Goal: Task Accomplishment & Management: Use online tool/utility

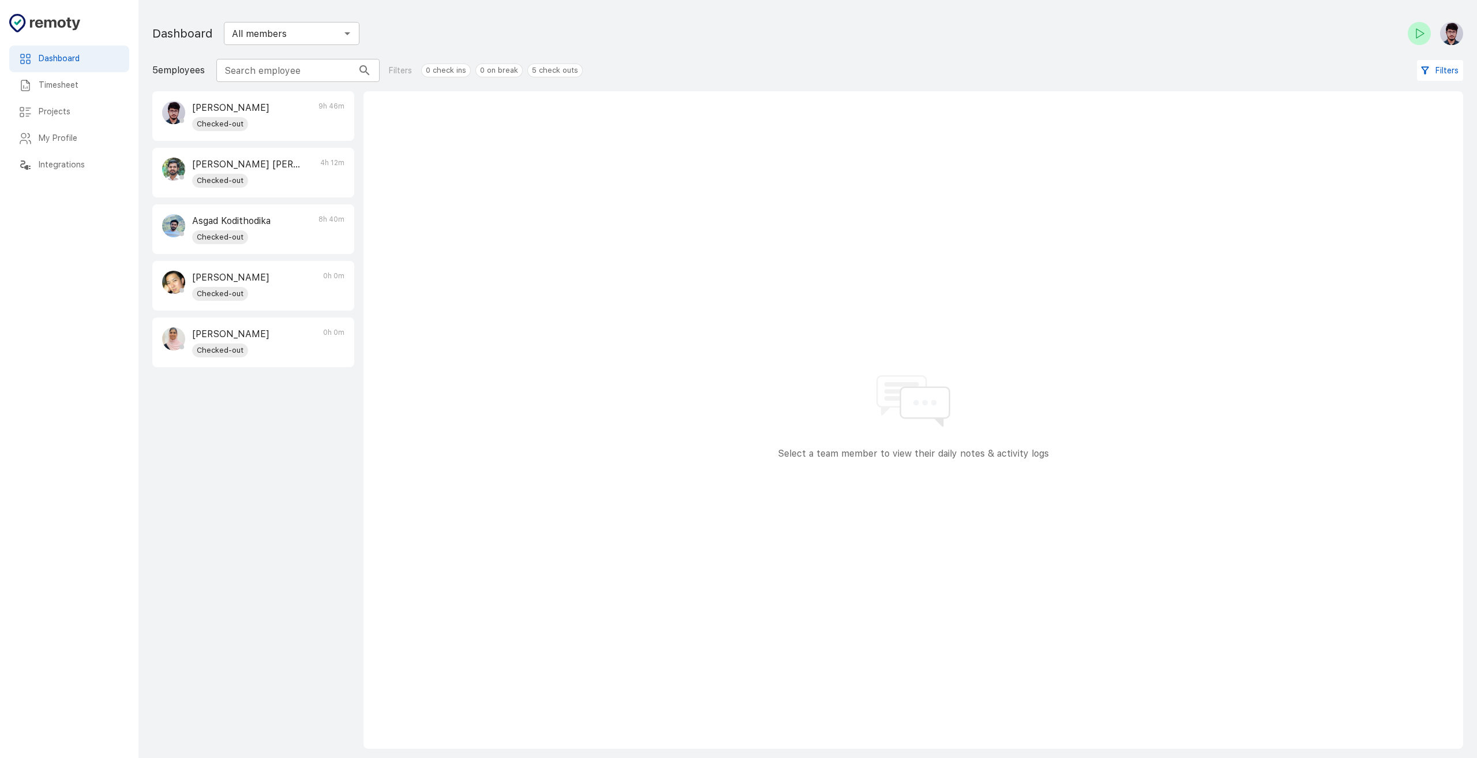
click at [70, 85] on h6 "Timesheet" at bounding box center [79, 85] width 81 height 13
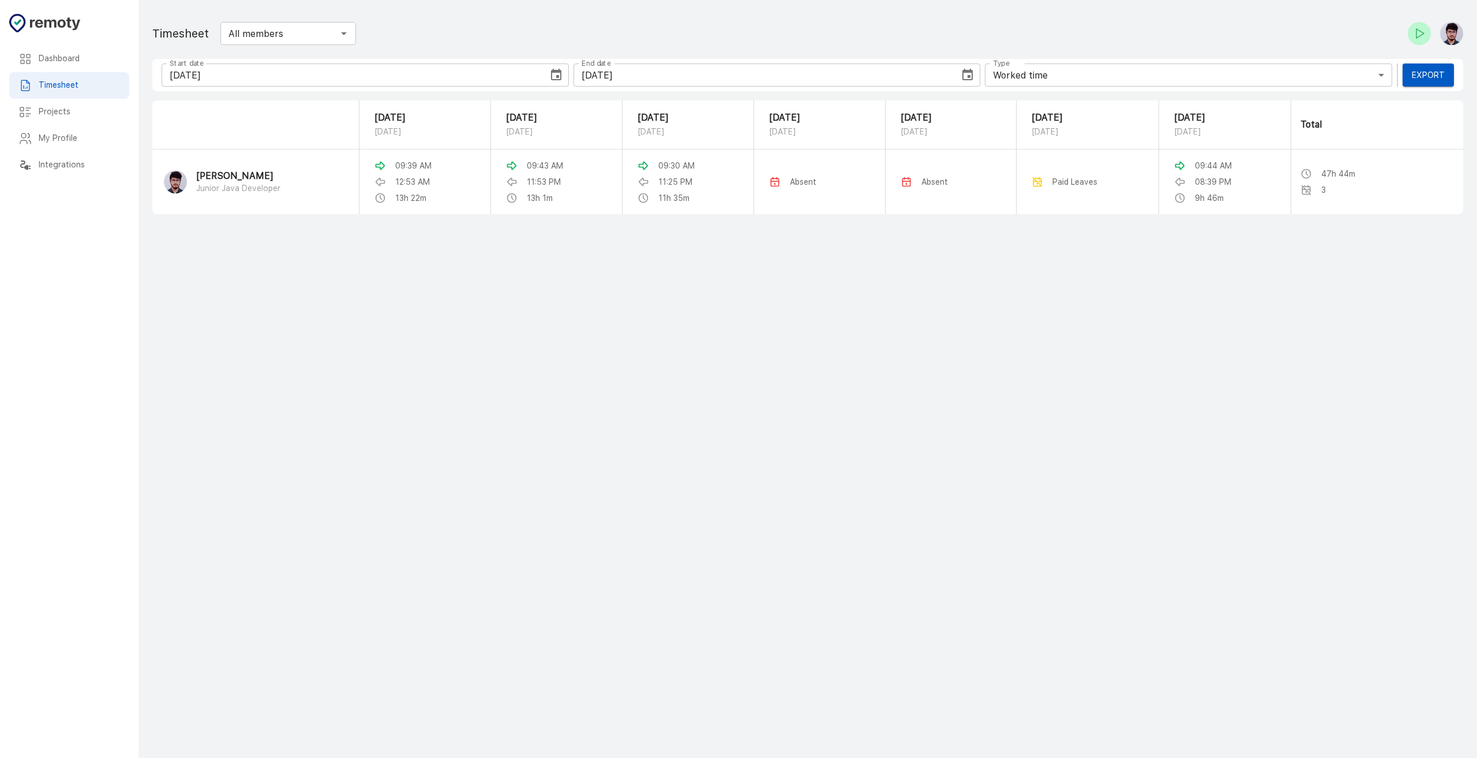
click at [559, 74] on icon "Choose date, selected date is Aug 13, 2025" at bounding box center [556, 75] width 14 height 14
click at [399, 149] on button "1" at bounding box center [397, 152] width 21 height 21
type input "08/01/2025"
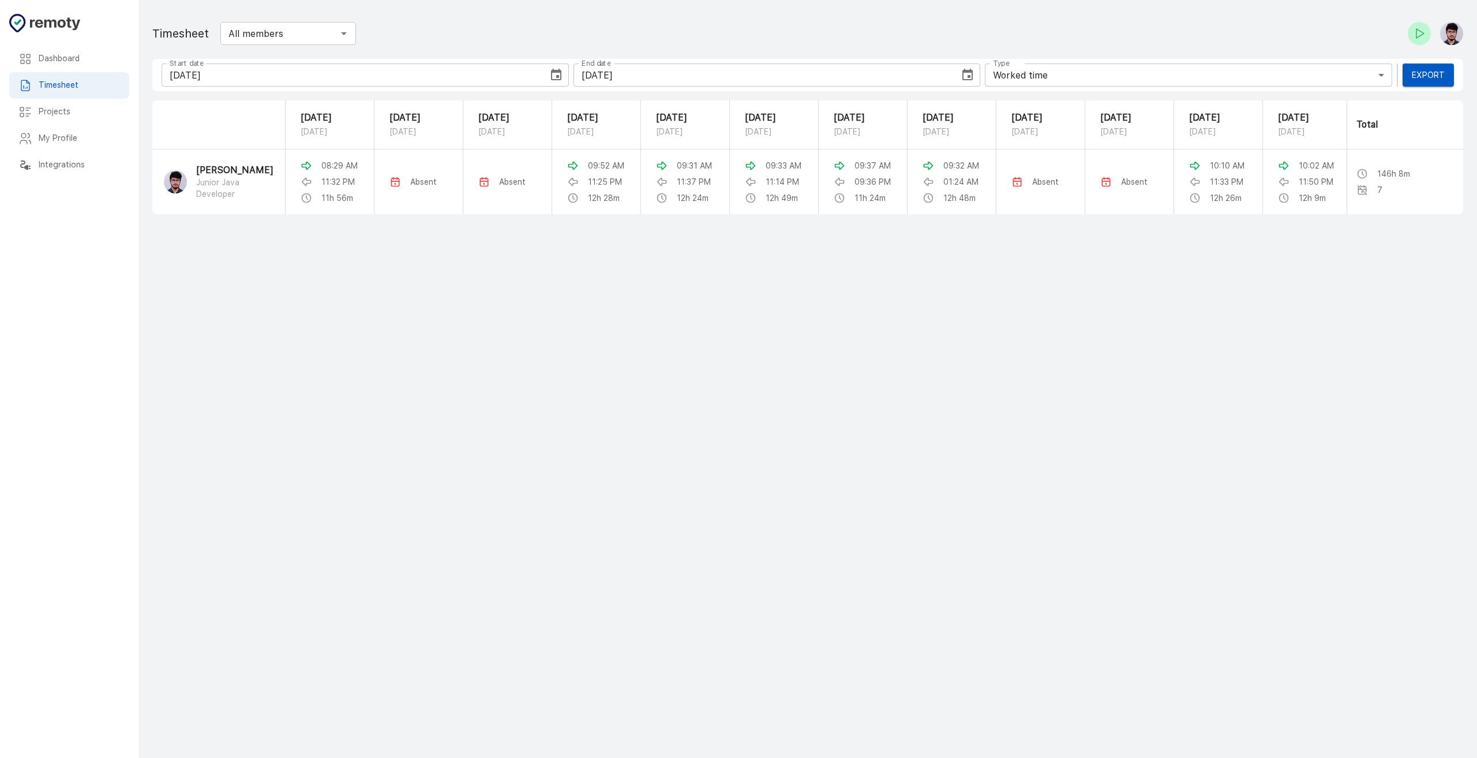
scroll to position [0, 632]
click at [1080, 429] on main "Dashboard Timesheet Projects My Profile Integrations Timesheet All members ​ St…" at bounding box center [807, 379] width 1339 height 758
click at [46, 65] on h6 "Dashboard" at bounding box center [79, 59] width 81 height 13
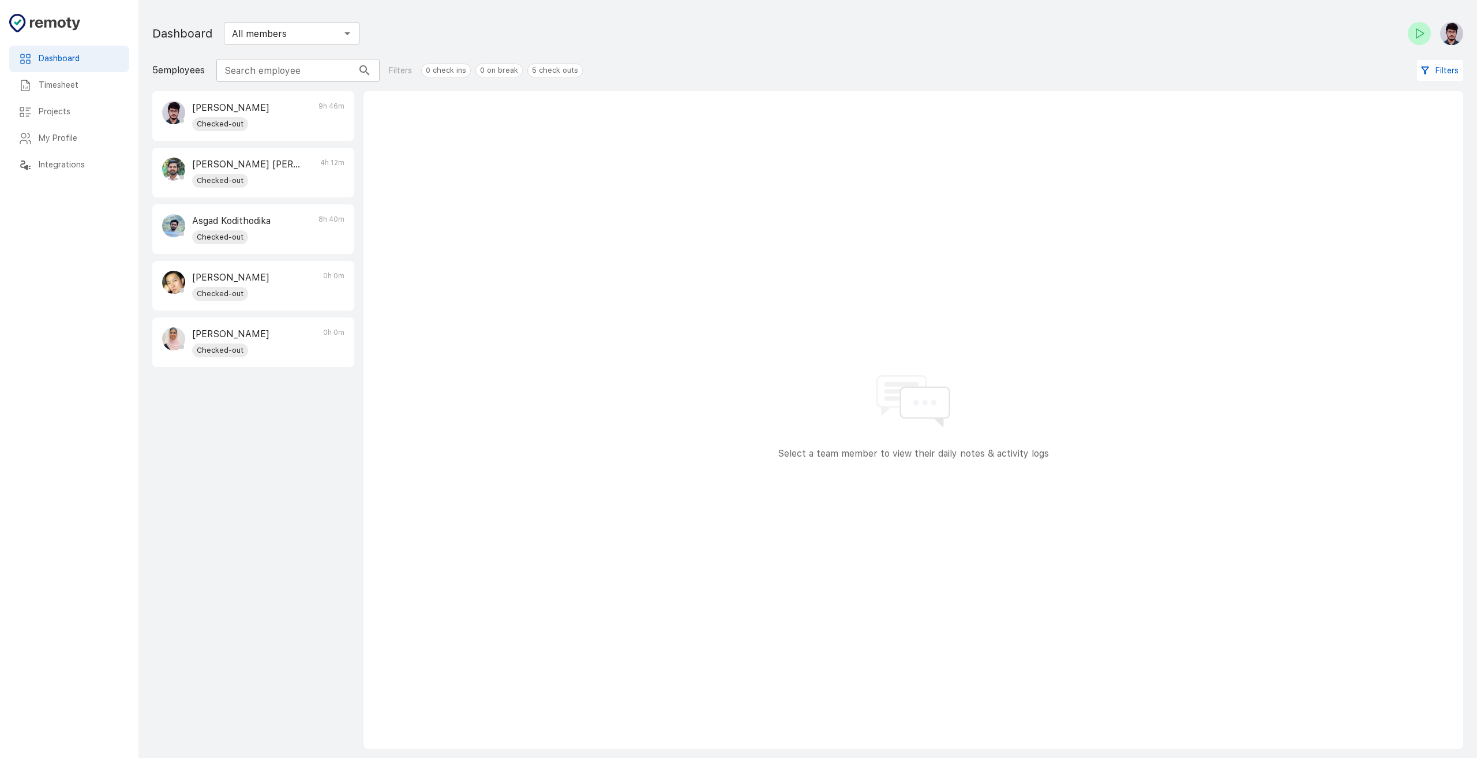
click at [542, 365] on div "Select a team member to view their daily notes & activity logs" at bounding box center [914, 419] width 1100 height 657
